Goal: Information Seeking & Learning: Find specific fact

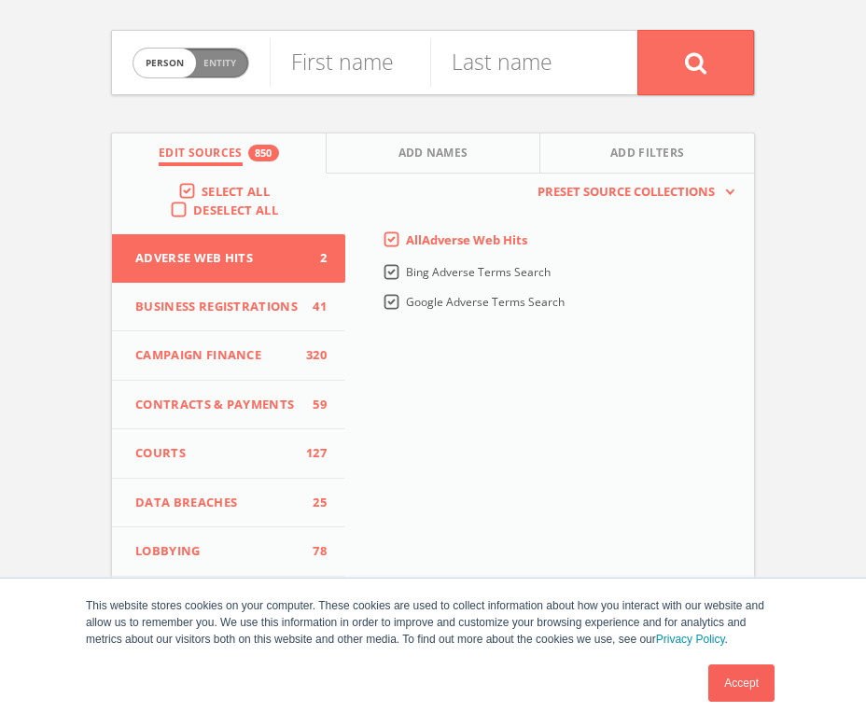
scroll to position [86, 0]
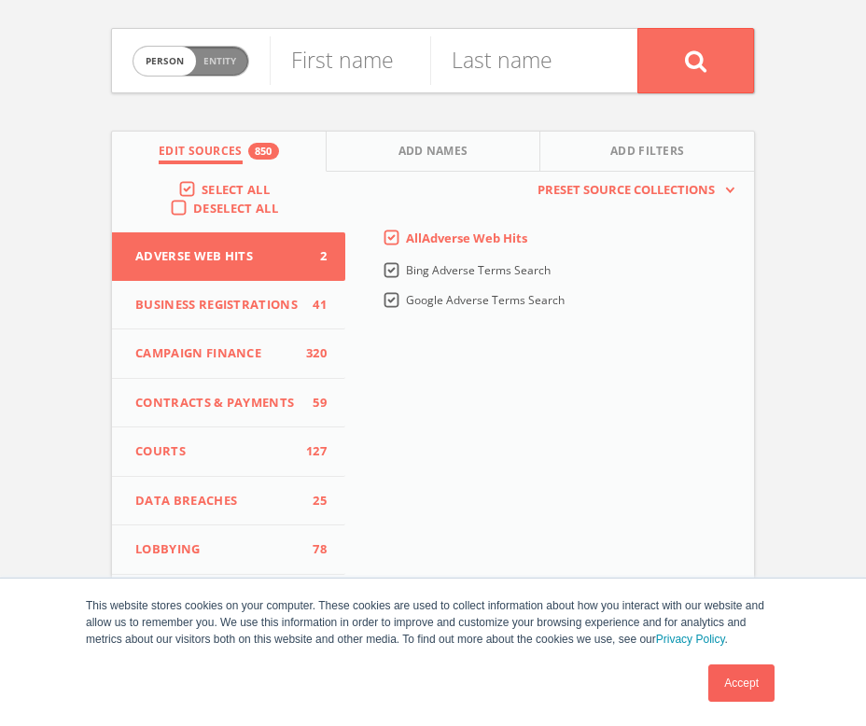
click at [734, 684] on link "Accept" at bounding box center [742, 683] width 66 height 37
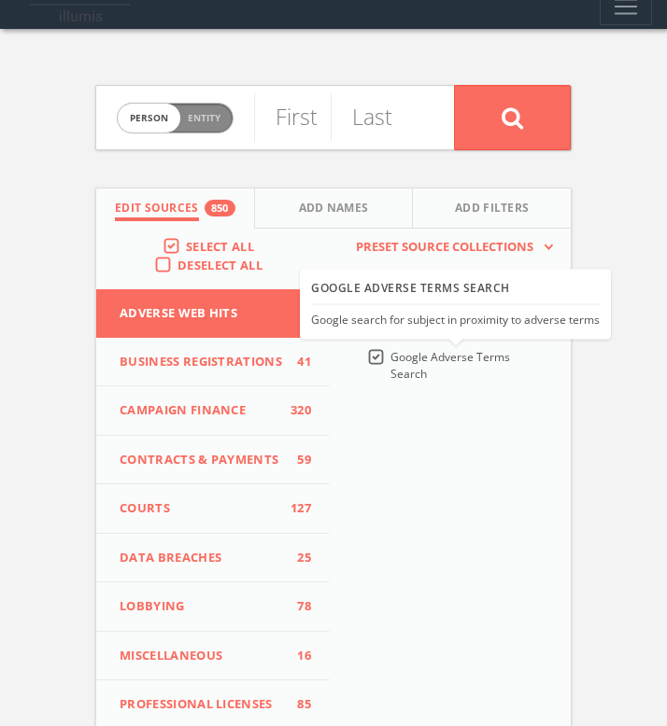
scroll to position [0, 0]
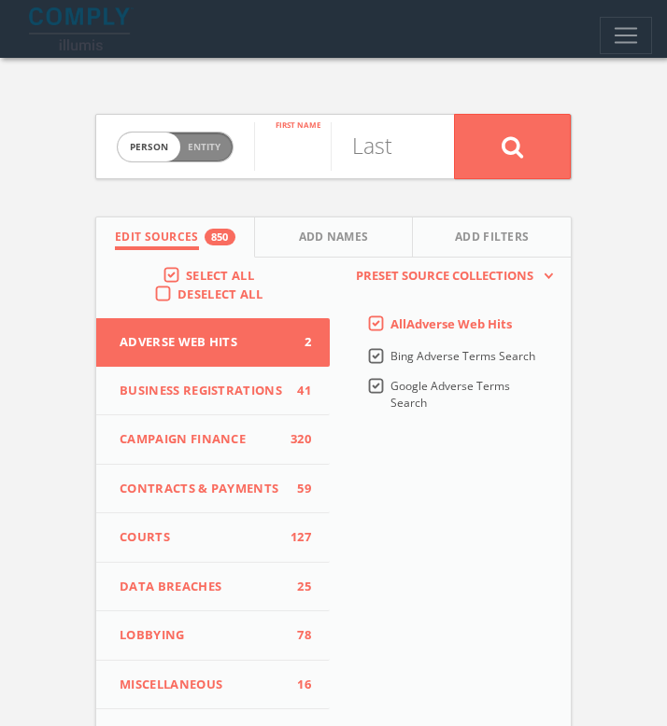
click at [296, 153] on input "text" at bounding box center [292, 146] width 77 height 49
paste input "[PERSON_NAME]"
type input "[PERSON_NAME]"
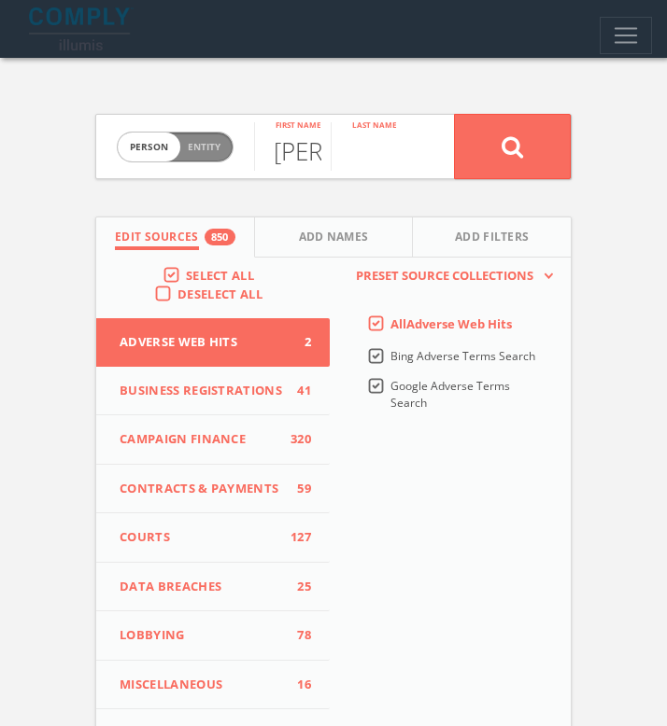
click at [405, 152] on input "text" at bounding box center [368, 146] width 77 height 49
paste input "[PERSON_NAME]"
type input "[PERSON_NAME]"
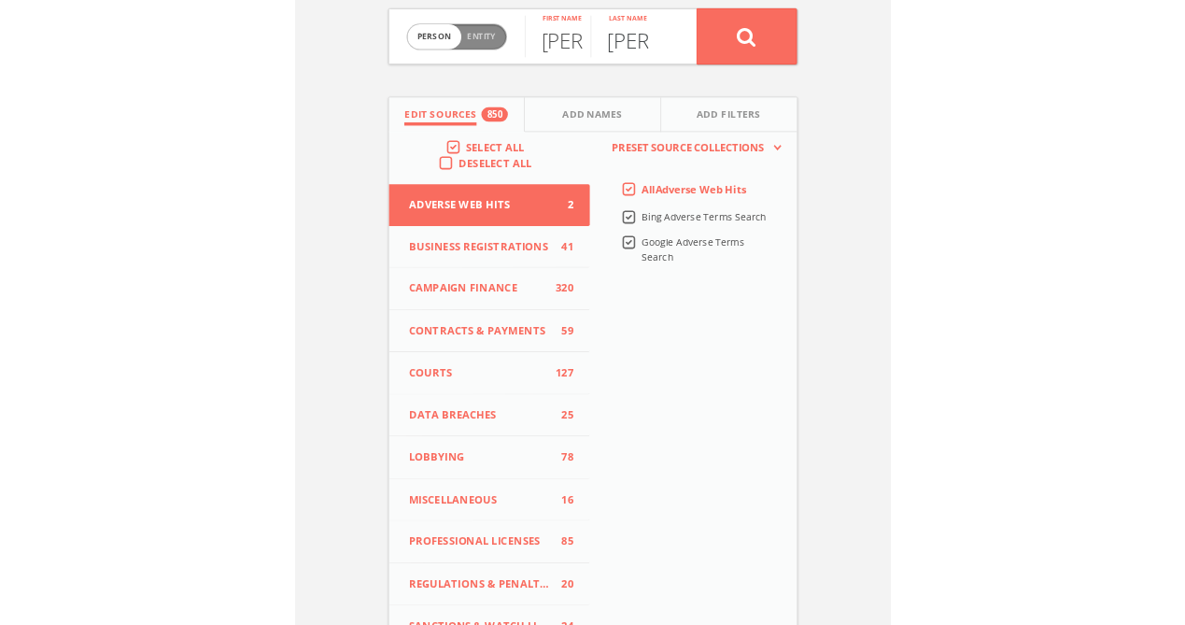
scroll to position [0, 0]
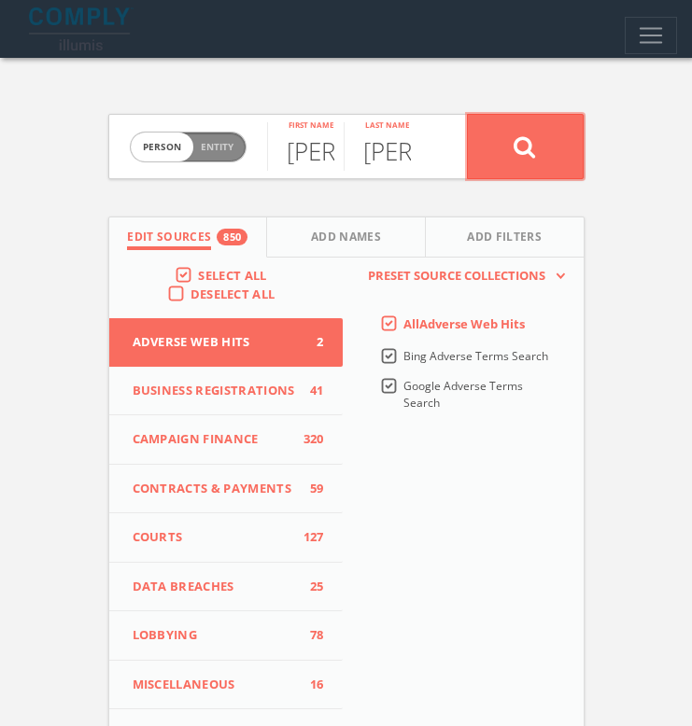
click at [512, 148] on button at bounding box center [525, 146] width 117 height 65
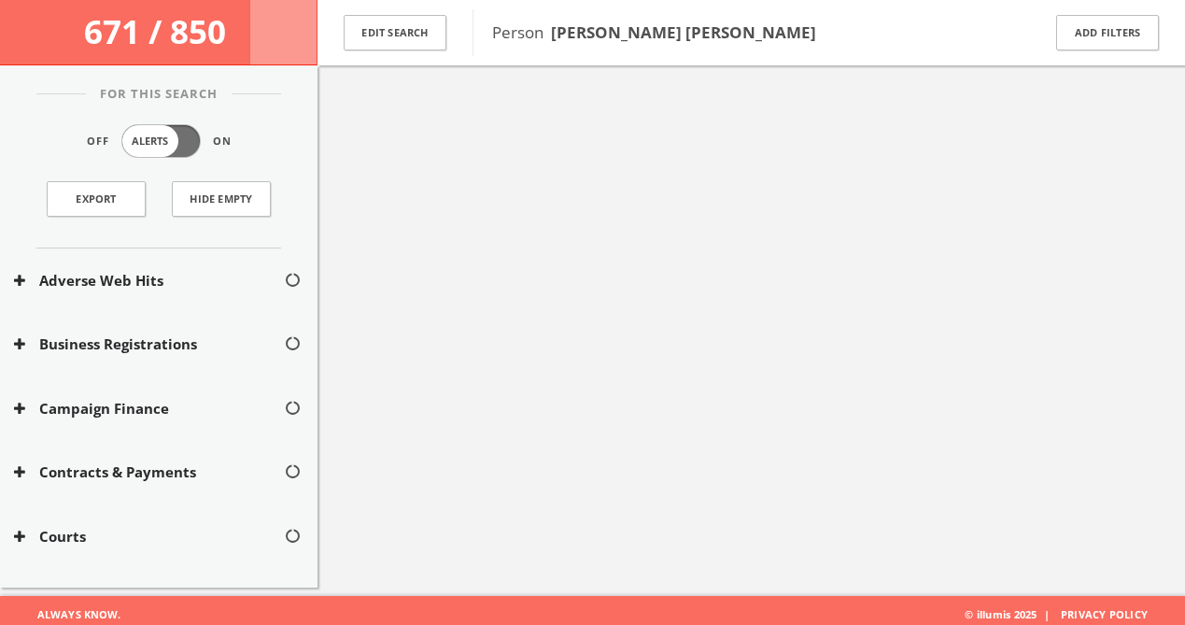
scroll to position [98, 0]
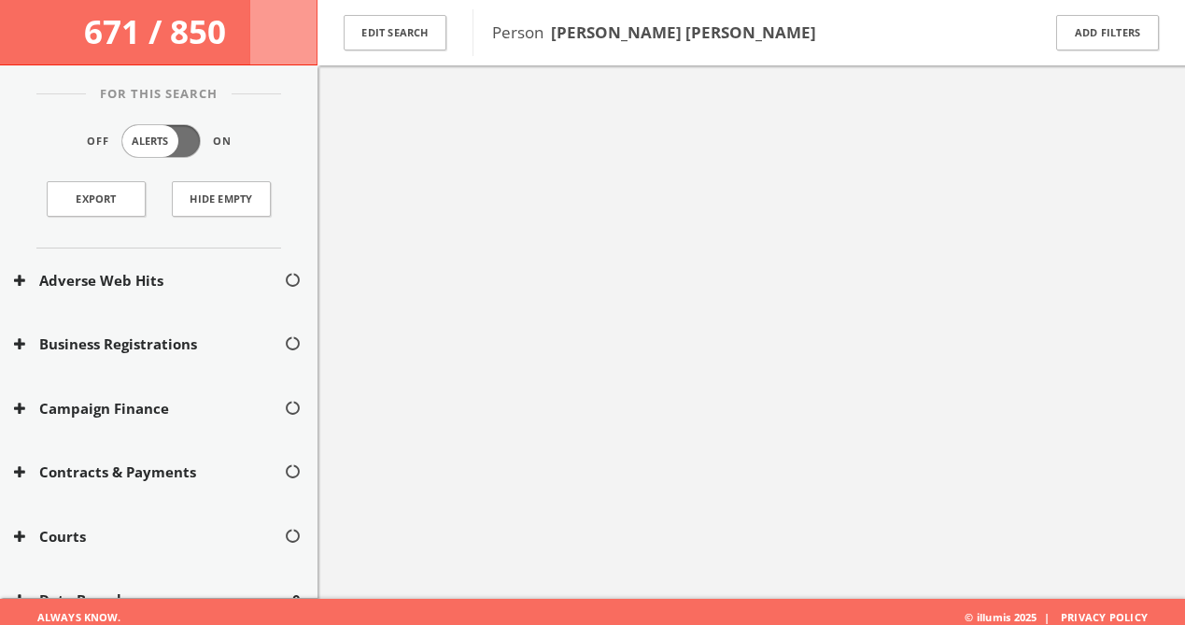
click at [158, 134] on label "Alerts" at bounding box center [160, 141] width 79 height 34
click at [0, 0] on input "Alerts" at bounding box center [0, 0] width 0 height 0
click at [158, 134] on label "Alerts" at bounding box center [160, 141] width 79 height 34
click at [0, 0] on input "Alerts" at bounding box center [0, 0] width 0 height 0
click at [19, 288] on button "Adverse Web Hits" at bounding box center [149, 280] width 270 height 21
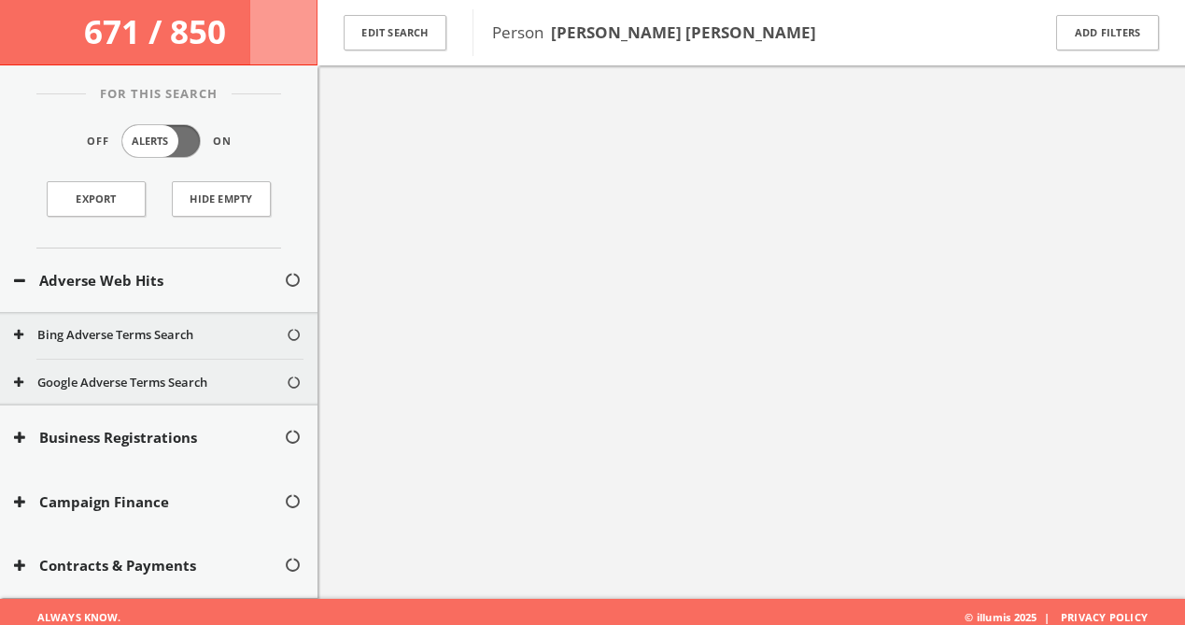
click at [20, 283] on icon at bounding box center [19, 281] width 11 height 14
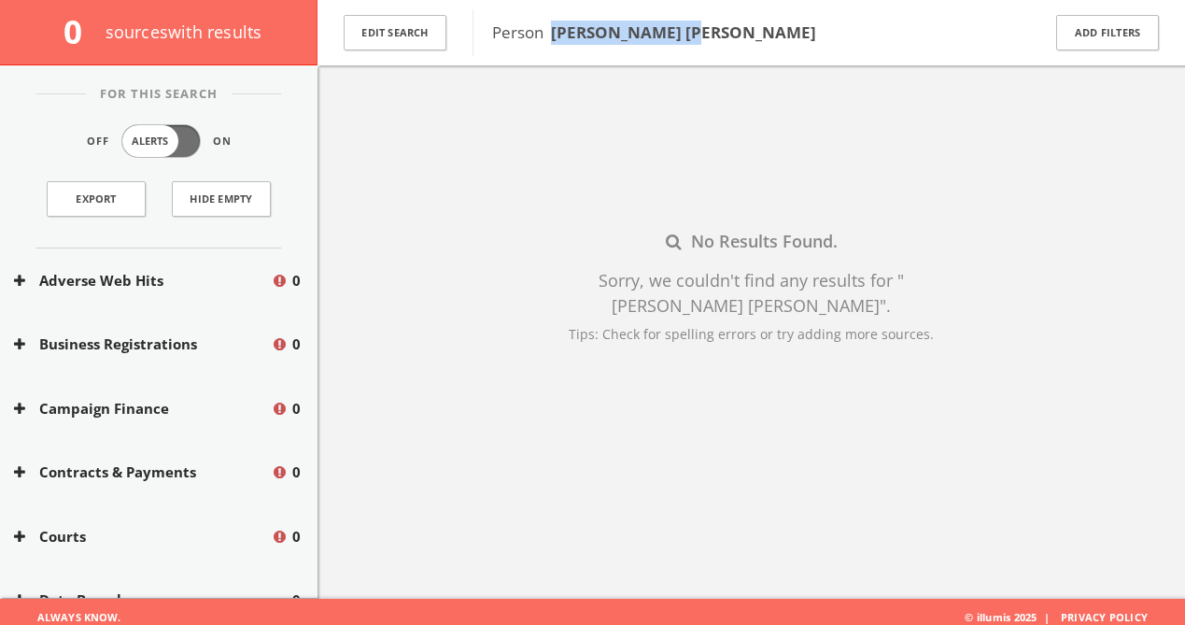
drag, startPoint x: 687, startPoint y: 32, endPoint x: 550, endPoint y: 32, distance: 137.2
click at [550, 32] on span "Person [PERSON_NAME] [PERSON_NAME]" at bounding box center [654, 31] width 324 height 21
copy b "[PERSON_NAME] [PERSON_NAME]"
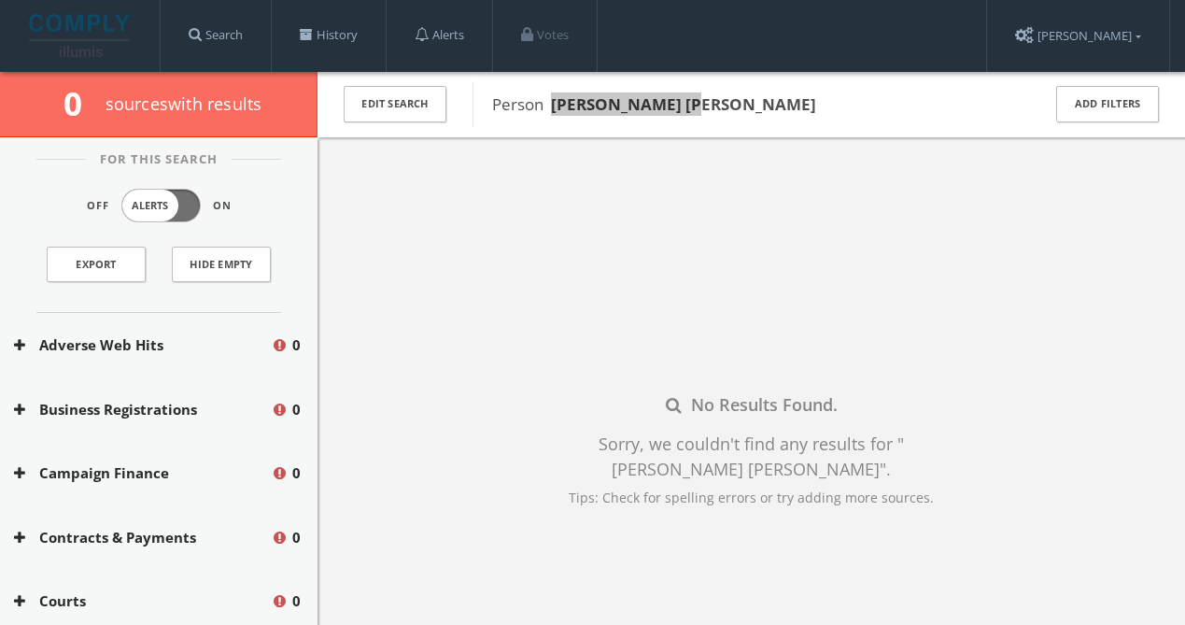
scroll to position [17, 0]
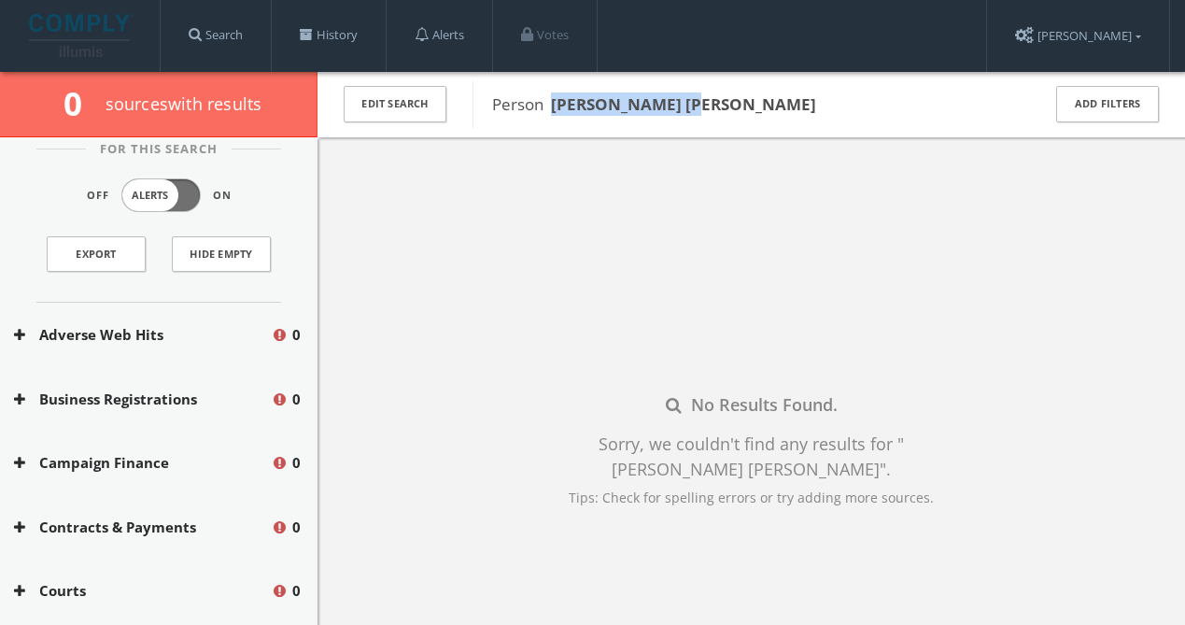
drag, startPoint x: 695, startPoint y: 107, endPoint x: 552, endPoint y: 106, distance: 142.8
click at [552, 106] on span "Person [PERSON_NAME] [PERSON_NAME]" at bounding box center [754, 104] width 524 height 24
copy b "[PERSON_NAME] [PERSON_NAME]"
click at [713, 166] on div "No Results Found. Sorry, we couldn't find any results for " [PERSON_NAME] [PERS…" at bounding box center [750, 449] width 867 height 625
click at [407, 106] on button "Edit Search" at bounding box center [395, 104] width 103 height 36
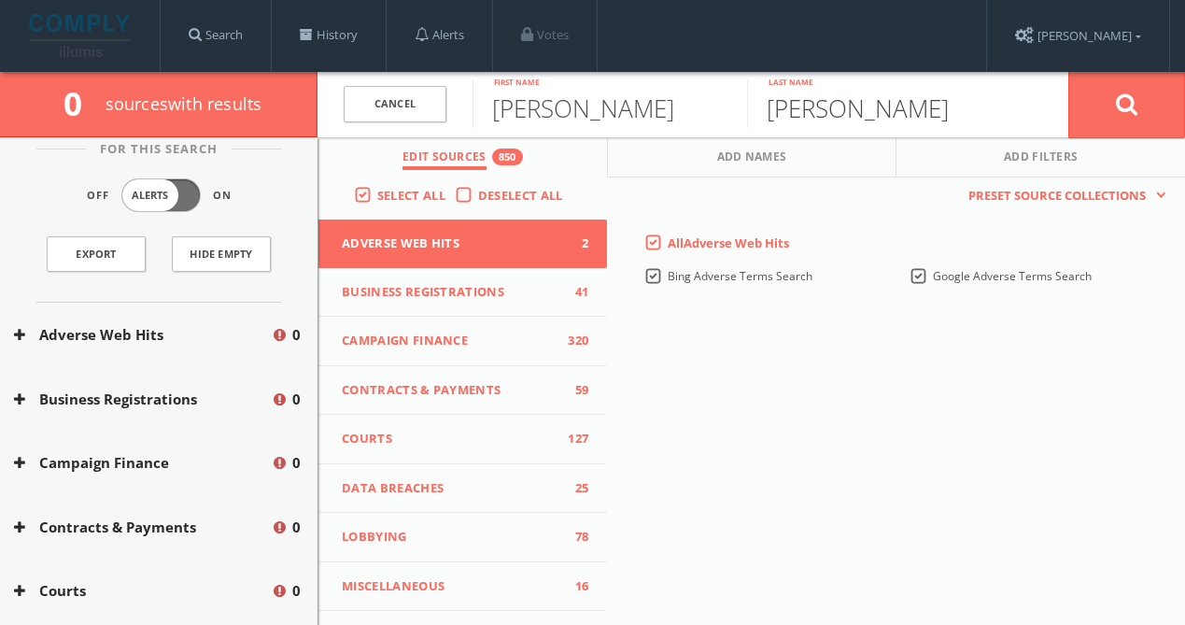
click at [830, 113] on input "[PERSON_NAME]" at bounding box center [884, 103] width 274 height 49
paste input "[PERSON_NAME]"
type input "[PERSON_NAME]"
click at [865, 110] on button at bounding box center [1126, 104] width 117 height 67
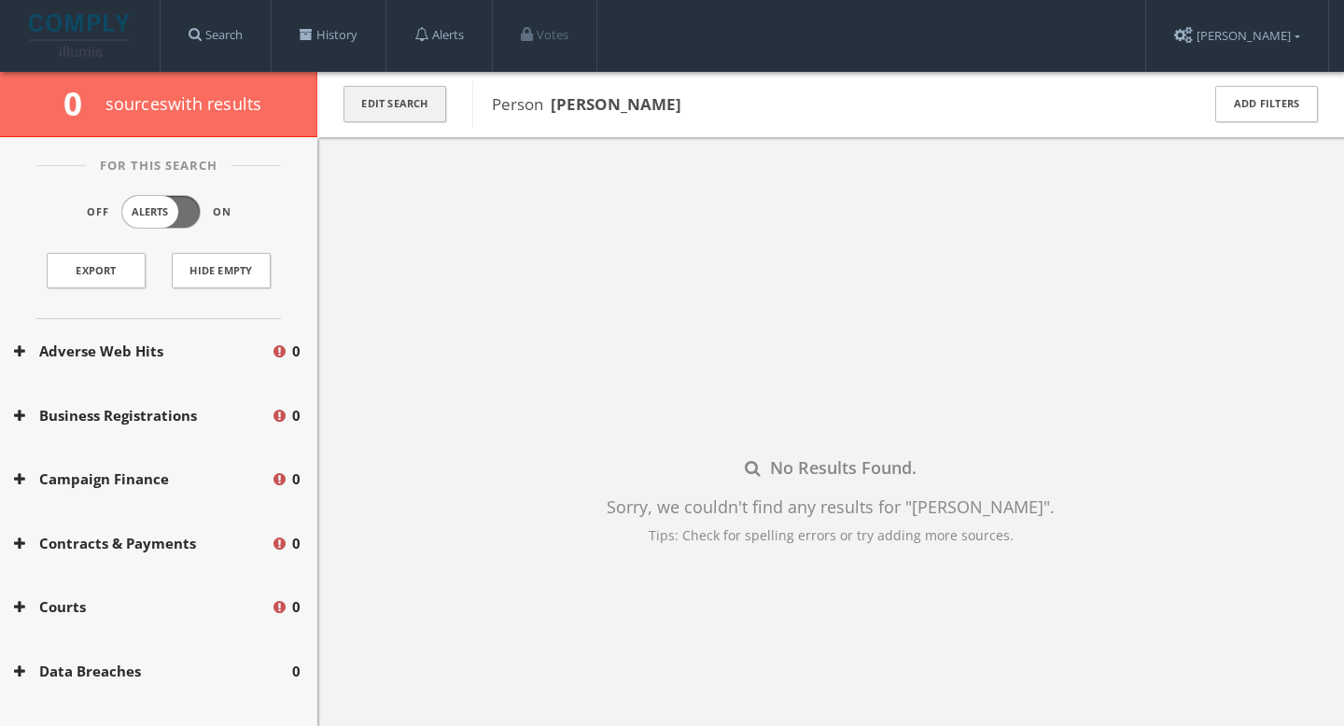
click at [409, 119] on button "Edit Search" at bounding box center [395, 104] width 103 height 36
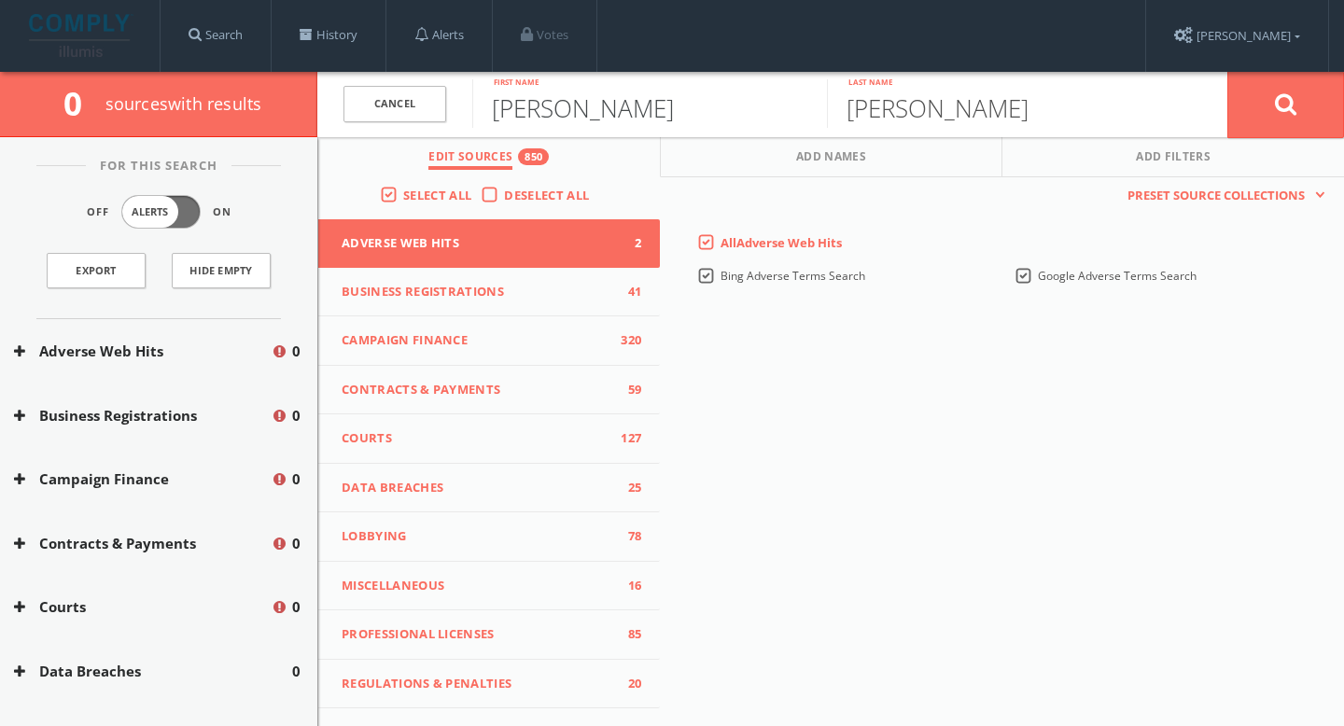
click at [625, 113] on input "[PERSON_NAME]" at bounding box center [649, 103] width 355 height 49
type input "[PERSON_NAME] [PERSON_NAME]"
click at [865, 445] on div "This creates a new collection with the currently selected sources. Preset Sourc…" at bounding box center [1002, 491] width 684 height 629
click at [865, 96] on button at bounding box center [1286, 104] width 117 height 67
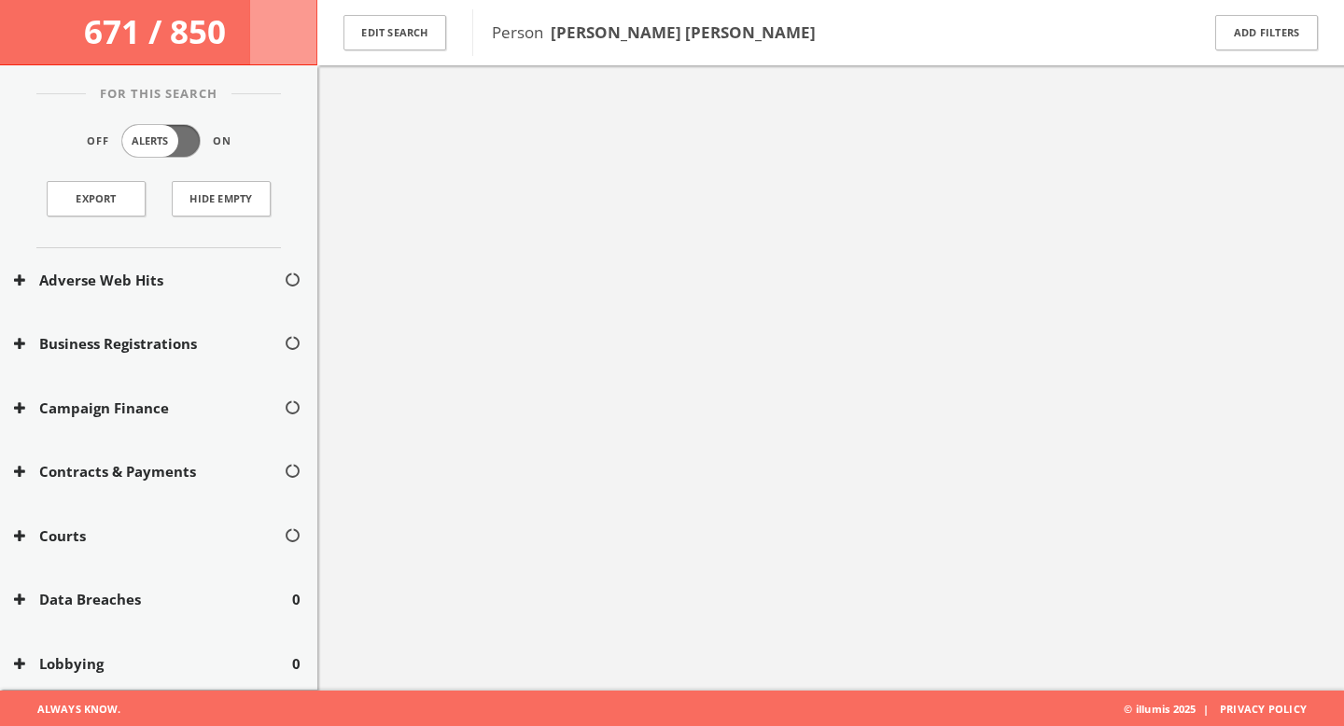
scroll to position [108, 0]
click at [865, 51] on div "Person [PERSON_NAME] [PERSON_NAME]" at bounding box center [823, 32] width 703 height 47
click at [767, 250] on div at bounding box center [830, 327] width 1027 height 726
